Goal: Find specific page/section: Find specific page/section

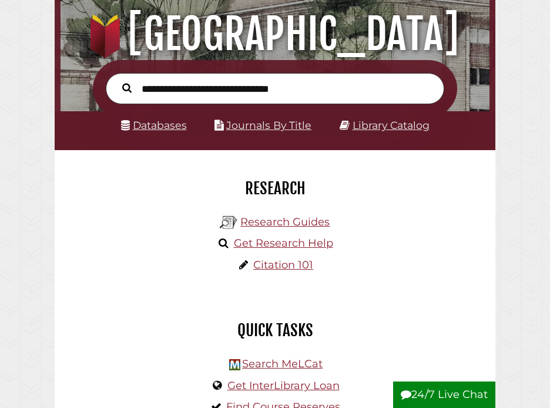
scroll to position [148, 0]
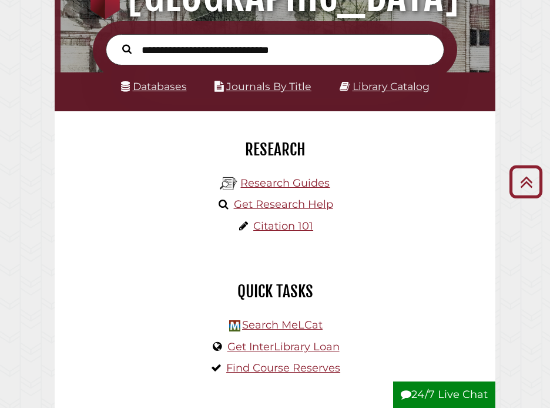
click at [162, 95] on li "Databases" at bounding box center [154, 87] width 66 height 19
click at [159, 86] on link "Databases" at bounding box center [154, 86] width 66 height 12
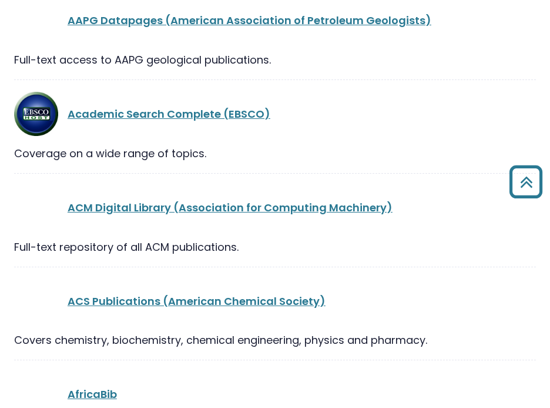
scroll to position [257, 0]
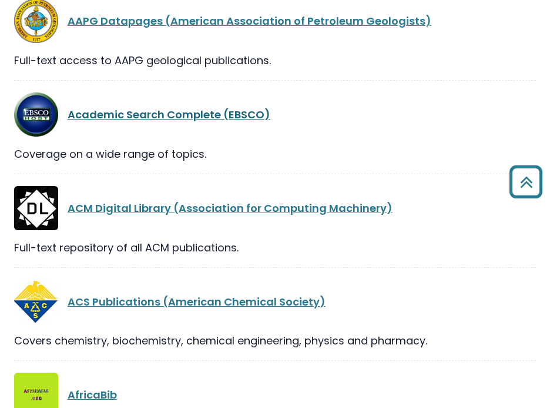
click at [153, 117] on link "Academic Search Complete (EBSCO)" at bounding box center [169, 114] width 203 height 15
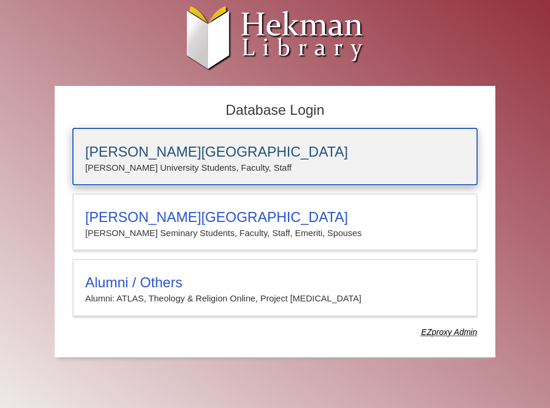
click at [211, 162] on p "Calvin University Students, Faculty, Staff" at bounding box center [275, 167] width 380 height 15
